Goal: Navigation & Orientation: Understand site structure

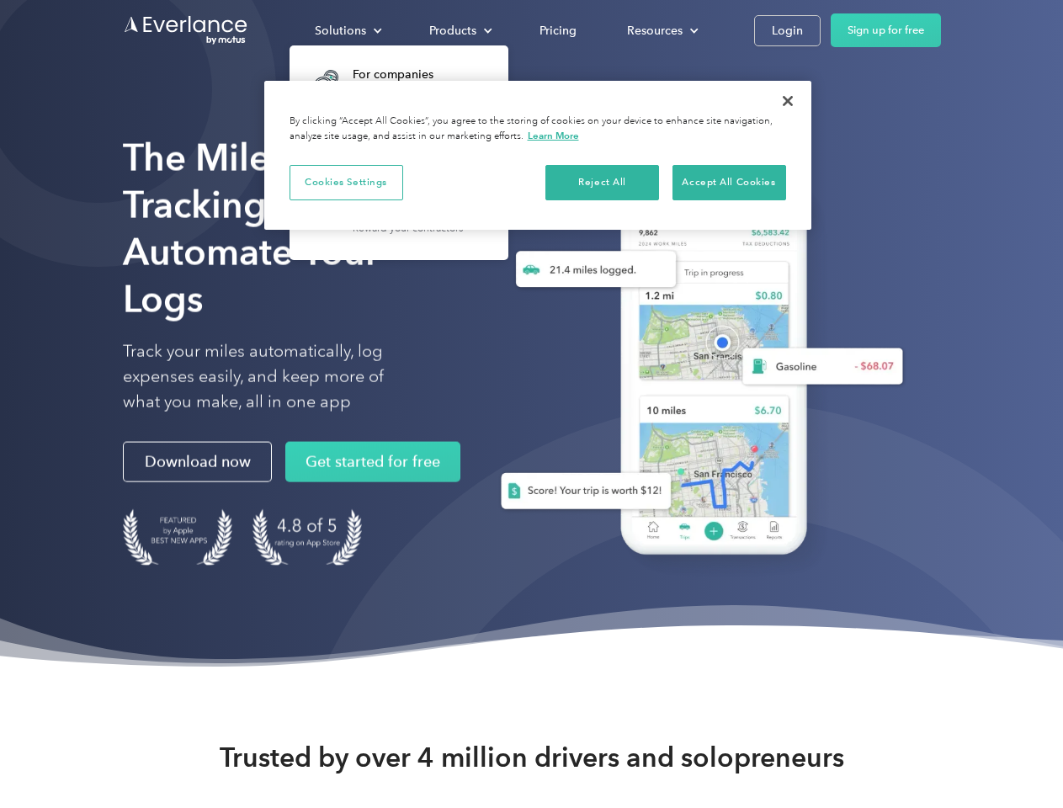
click at [348, 30] on div "Solutions" at bounding box center [340, 30] width 51 height 21
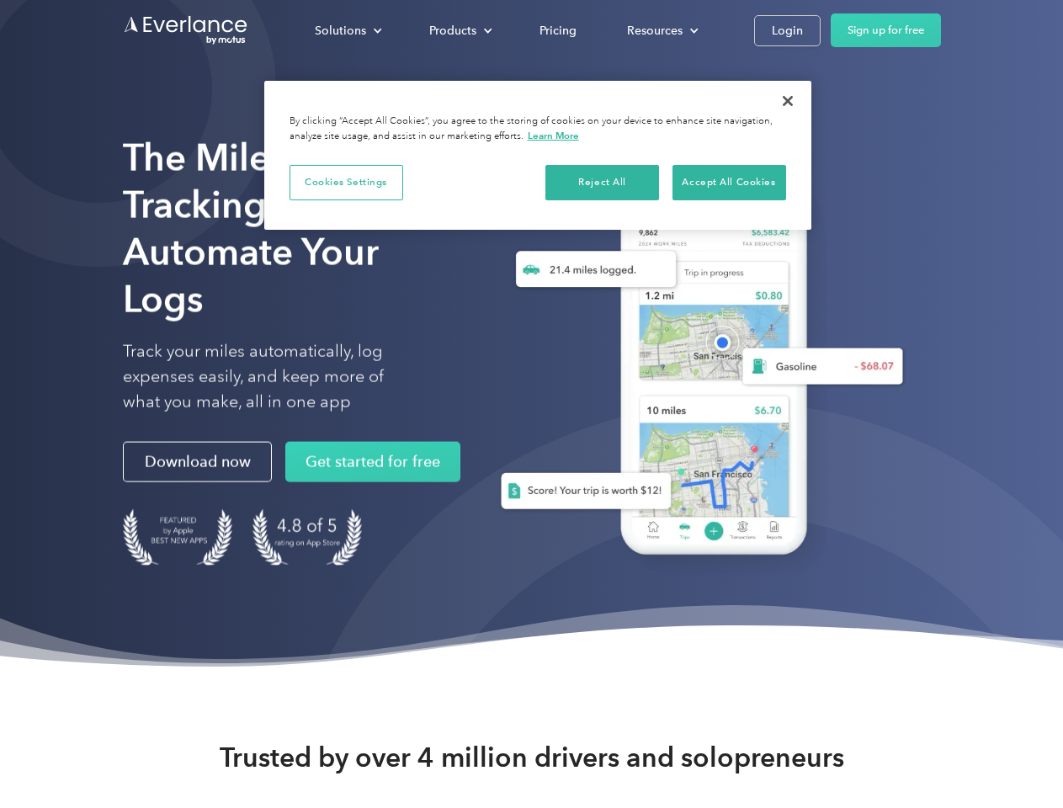
click at [459, 30] on div "Products" at bounding box center [452, 30] width 47 height 21
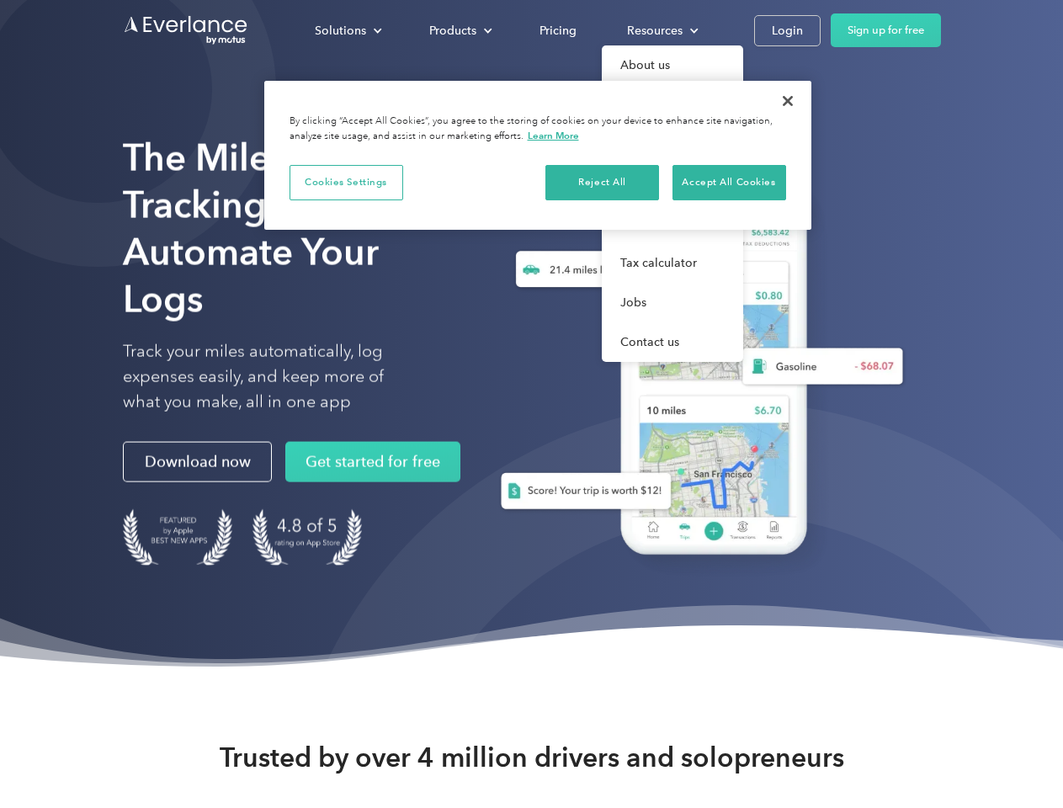
click at [661, 30] on div "Resources" at bounding box center [655, 30] width 56 height 21
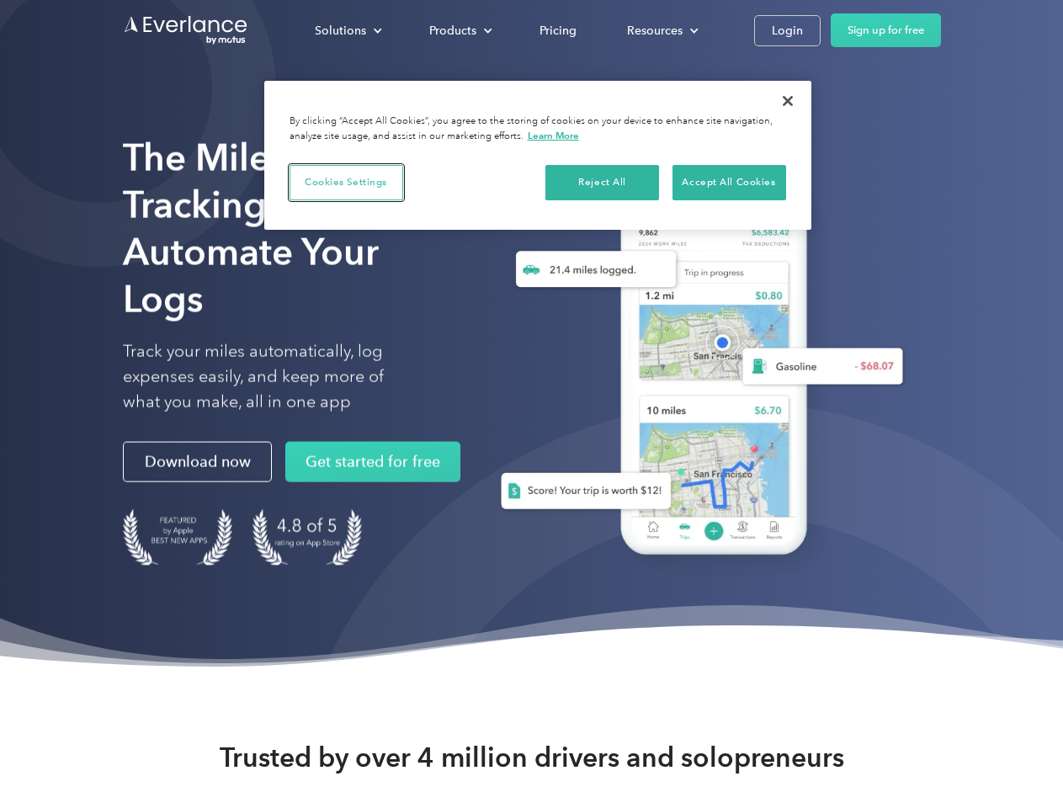
click at [346, 182] on button "Cookies Settings" at bounding box center [347, 182] width 114 height 35
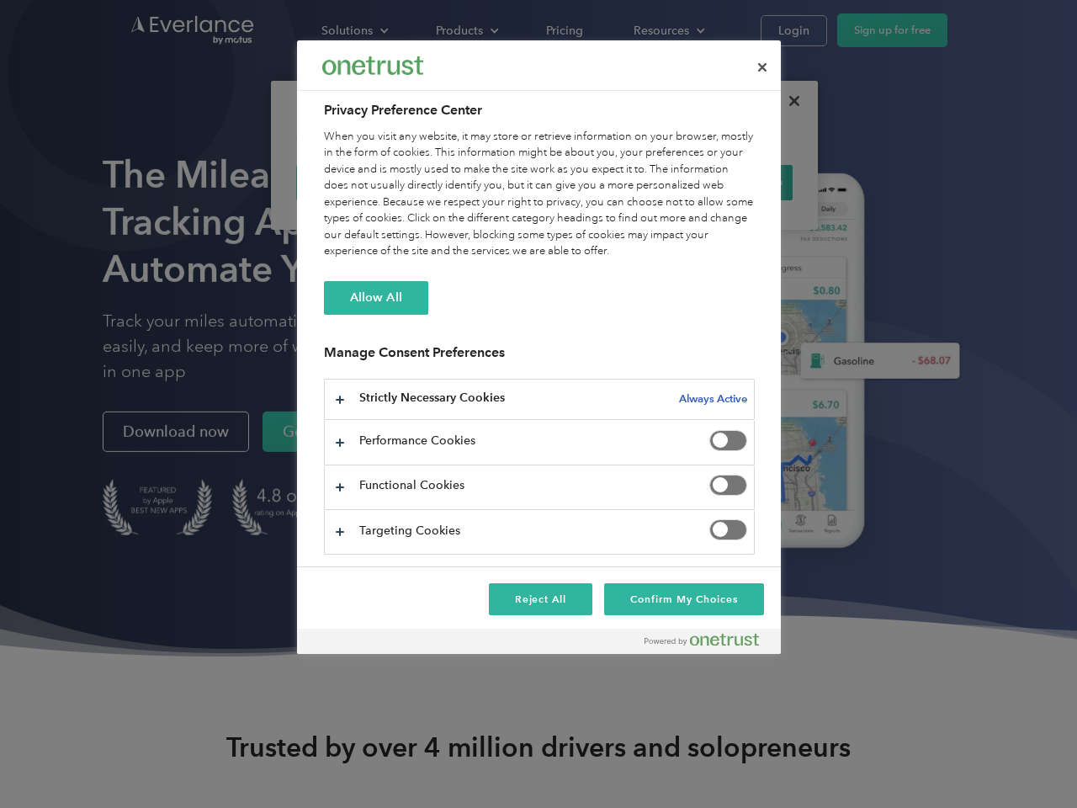
click at [603, 182] on div "When you visit any website, it may store or retrieve information on your browse…" at bounding box center [539, 194] width 431 height 131
click at [729, 182] on div "When you visit any website, it may store or retrieve information on your browse…" at bounding box center [539, 194] width 431 height 131
click at [788, 101] on div at bounding box center [538, 404] width 1077 height 808
